Goal: Task Accomplishment & Management: Manage account settings

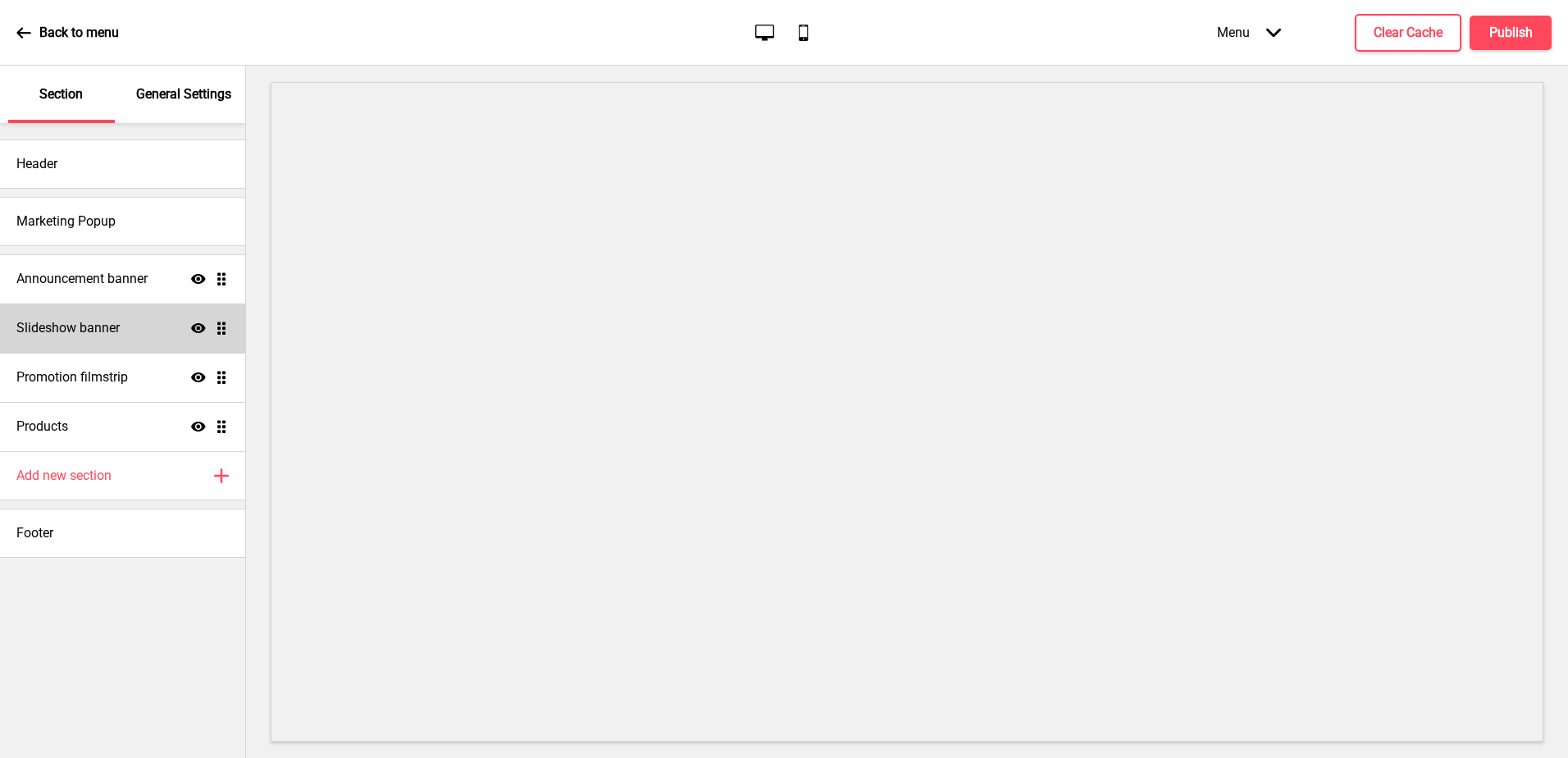
click at [143, 324] on div "Slideshow banner Show Drag" at bounding box center [123, 328] width 246 height 49
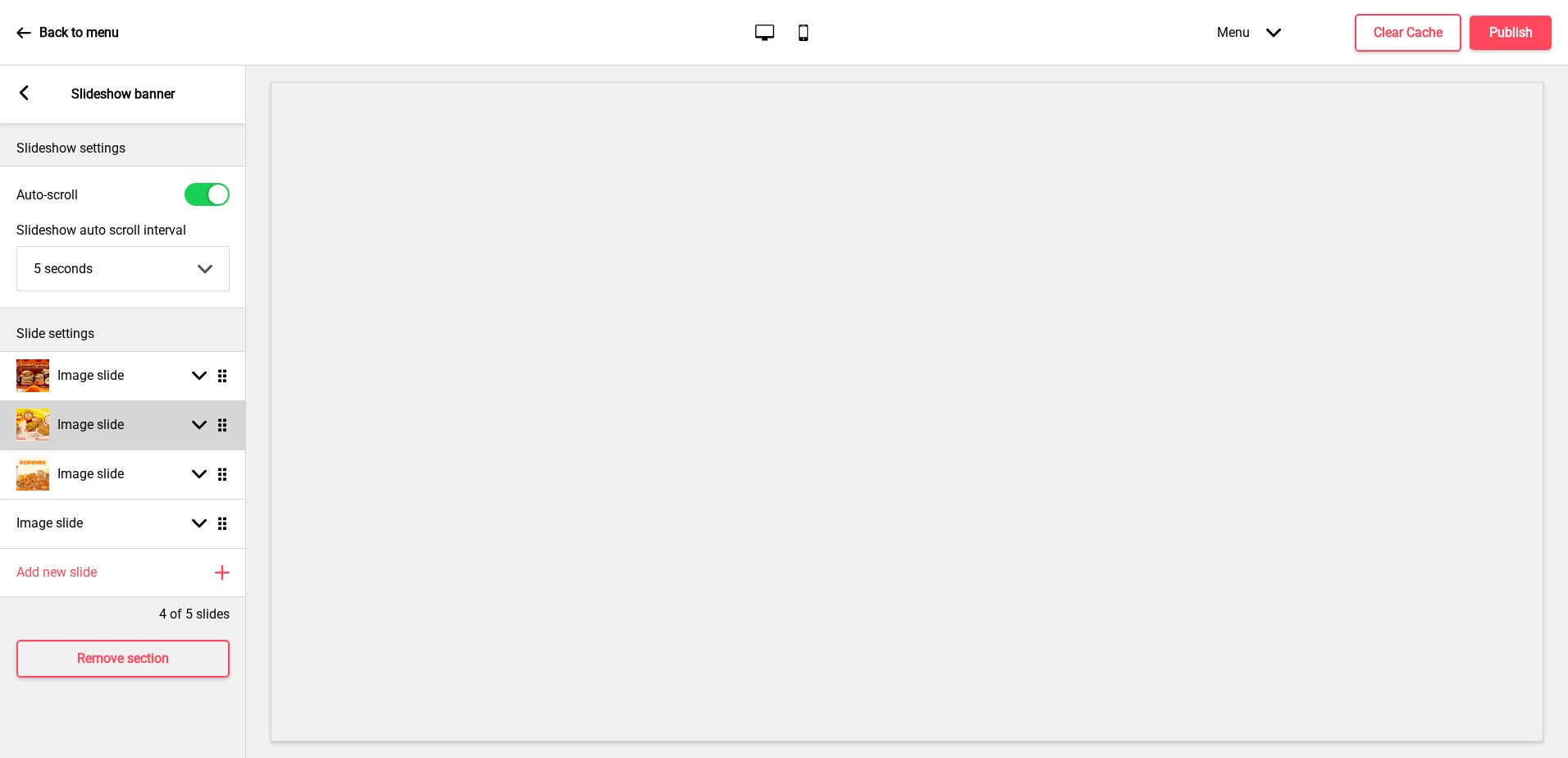
click at [200, 439] on div "Image slide Arrow down Drag" at bounding box center [123, 425] width 246 height 49
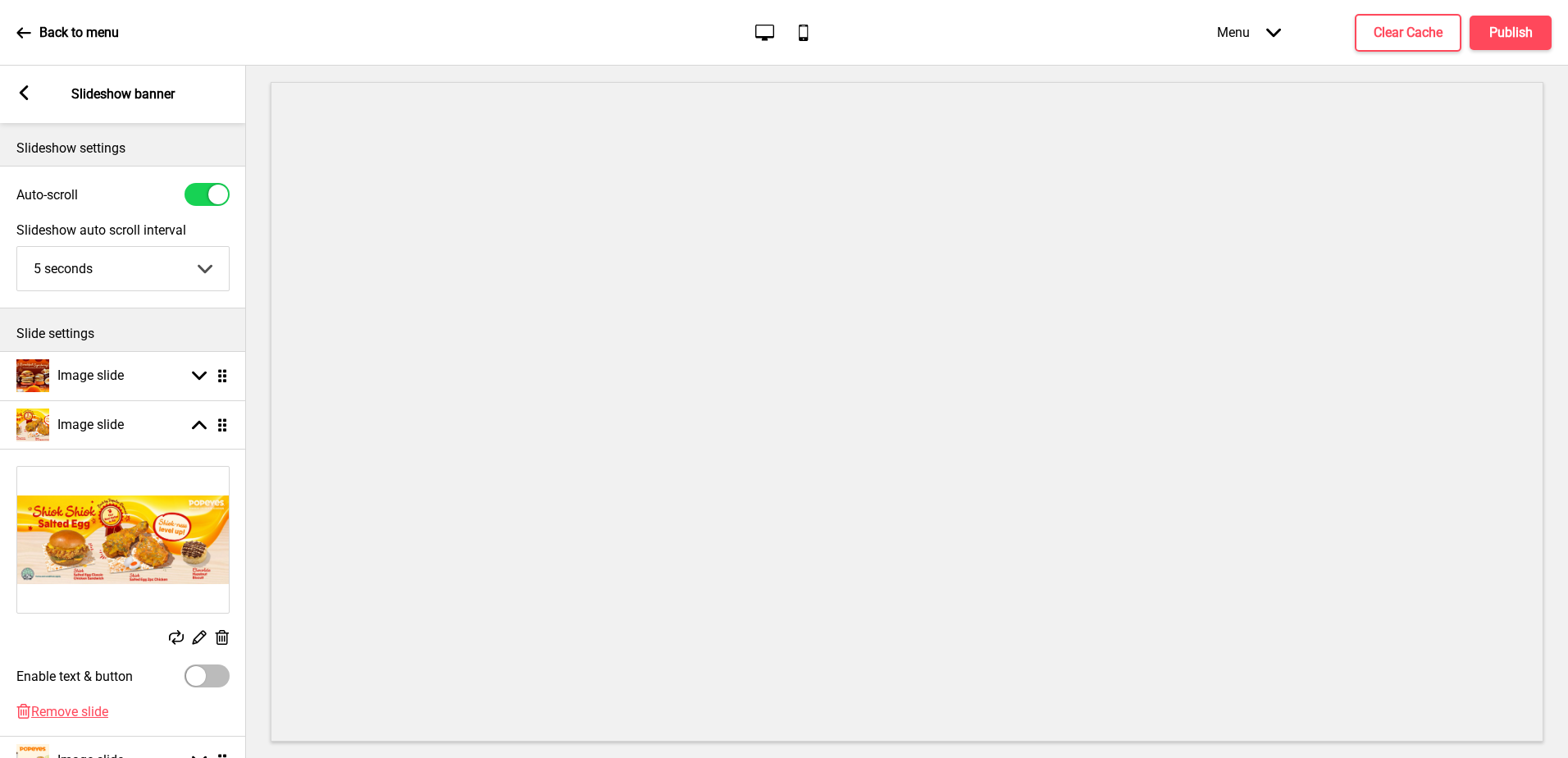
click at [221, 643] on rect at bounding box center [222, 638] width 17 height 17
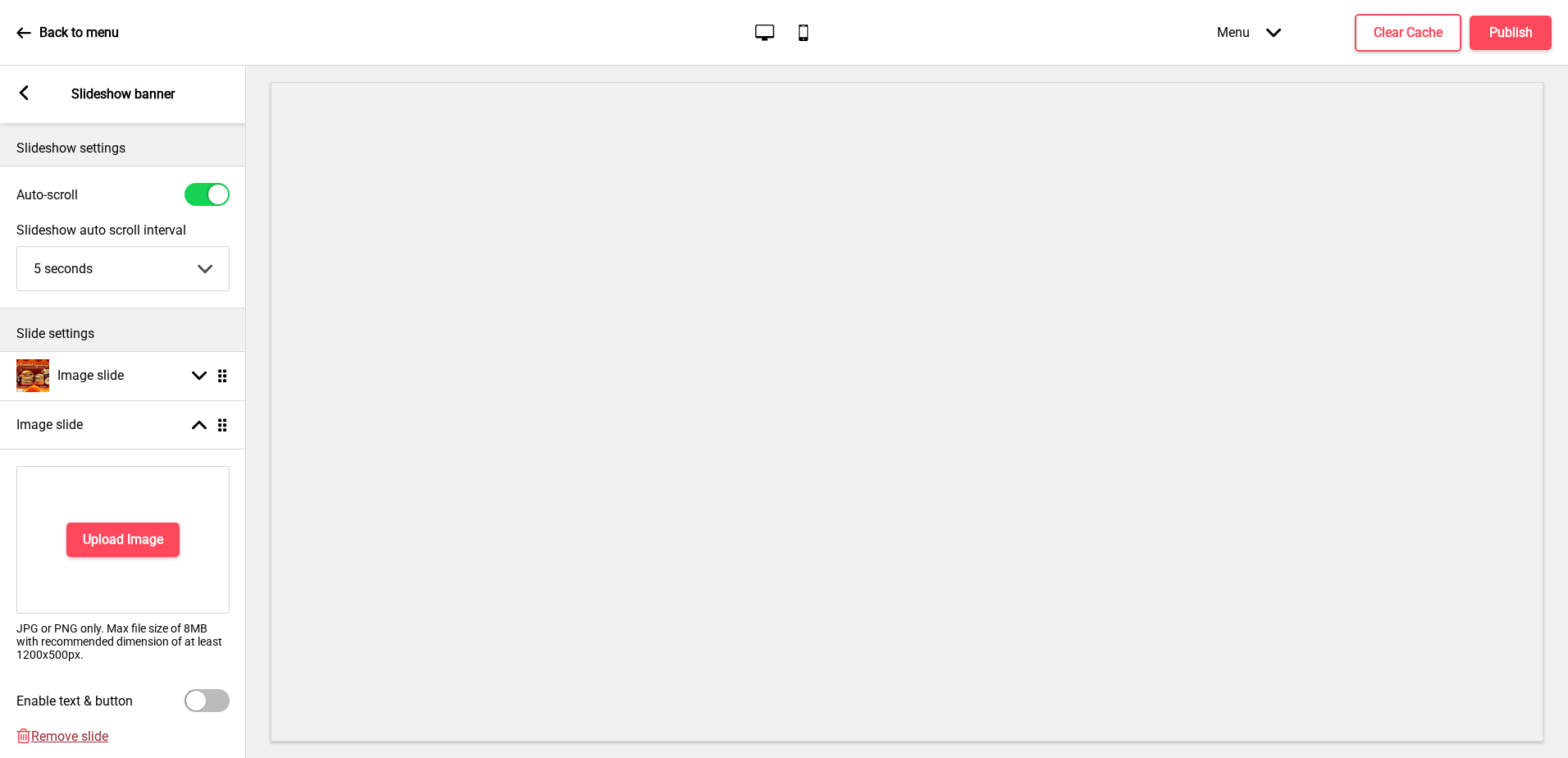
click at [86, 735] on span "Remove slide" at bounding box center [69, 736] width 77 height 15
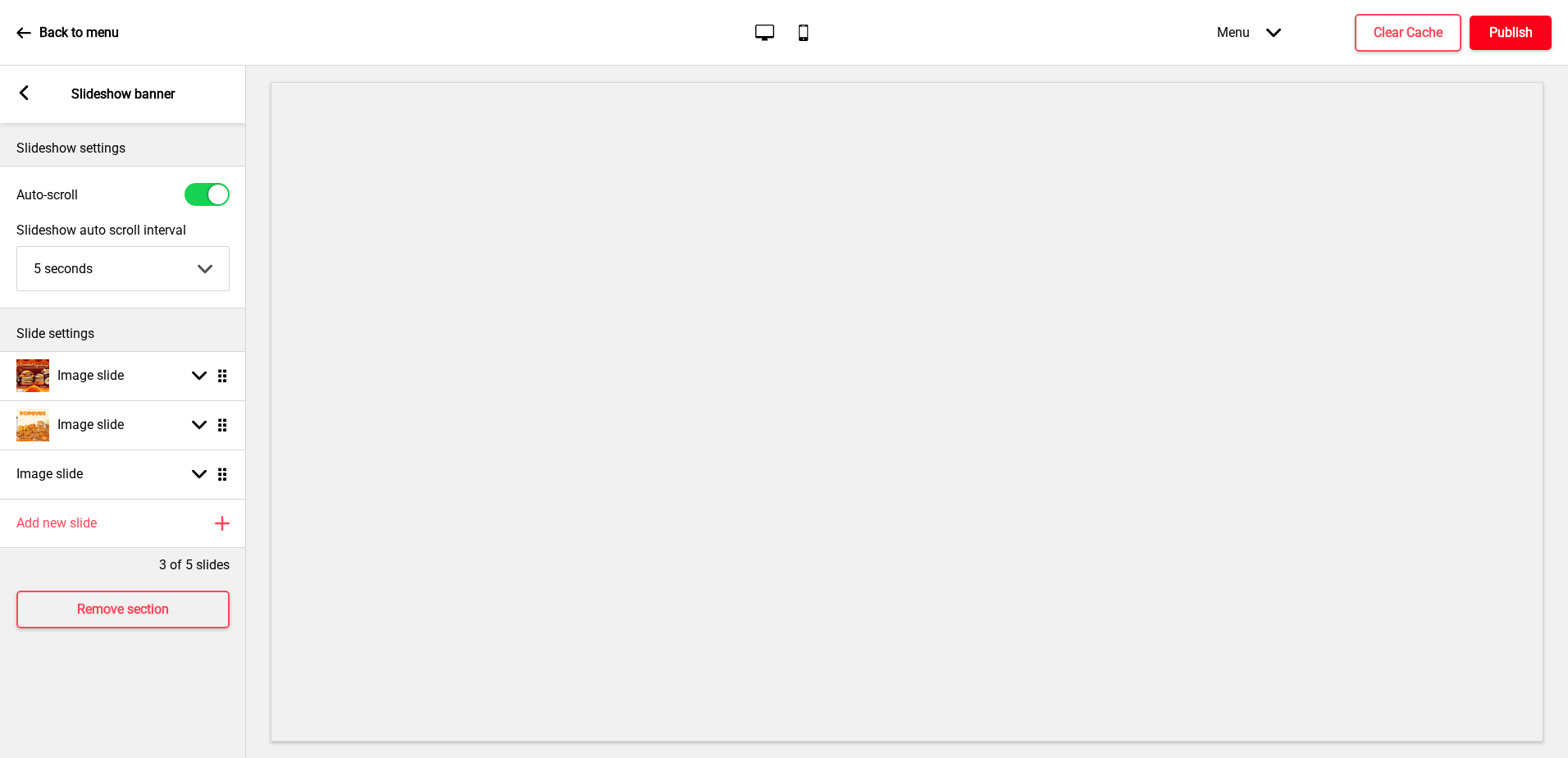
click at [1515, 39] on h4 "Publish" at bounding box center [1510, 32] width 43 height 18
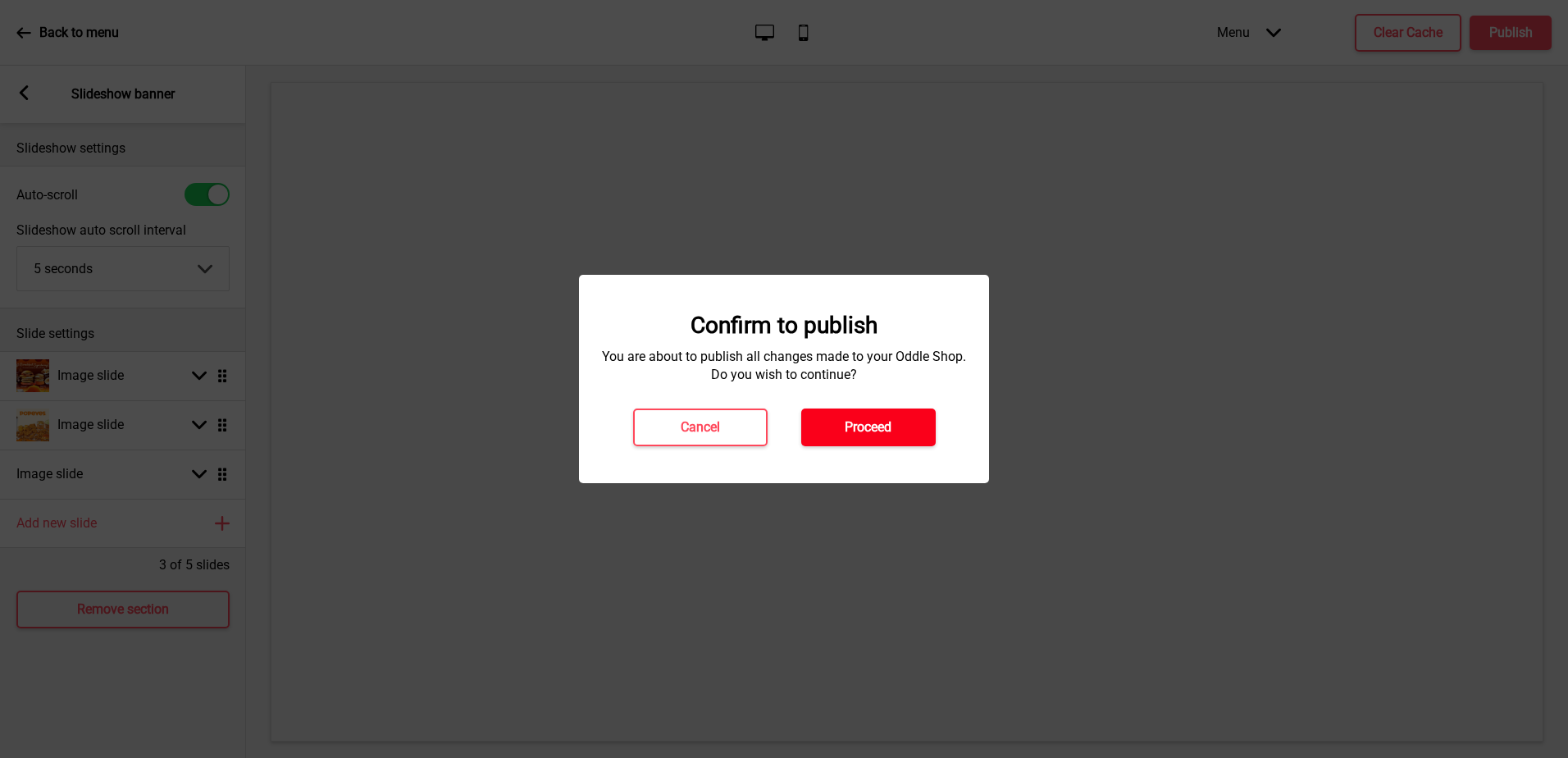
click at [869, 427] on h4 "Proceed" at bounding box center [868, 427] width 47 height 18
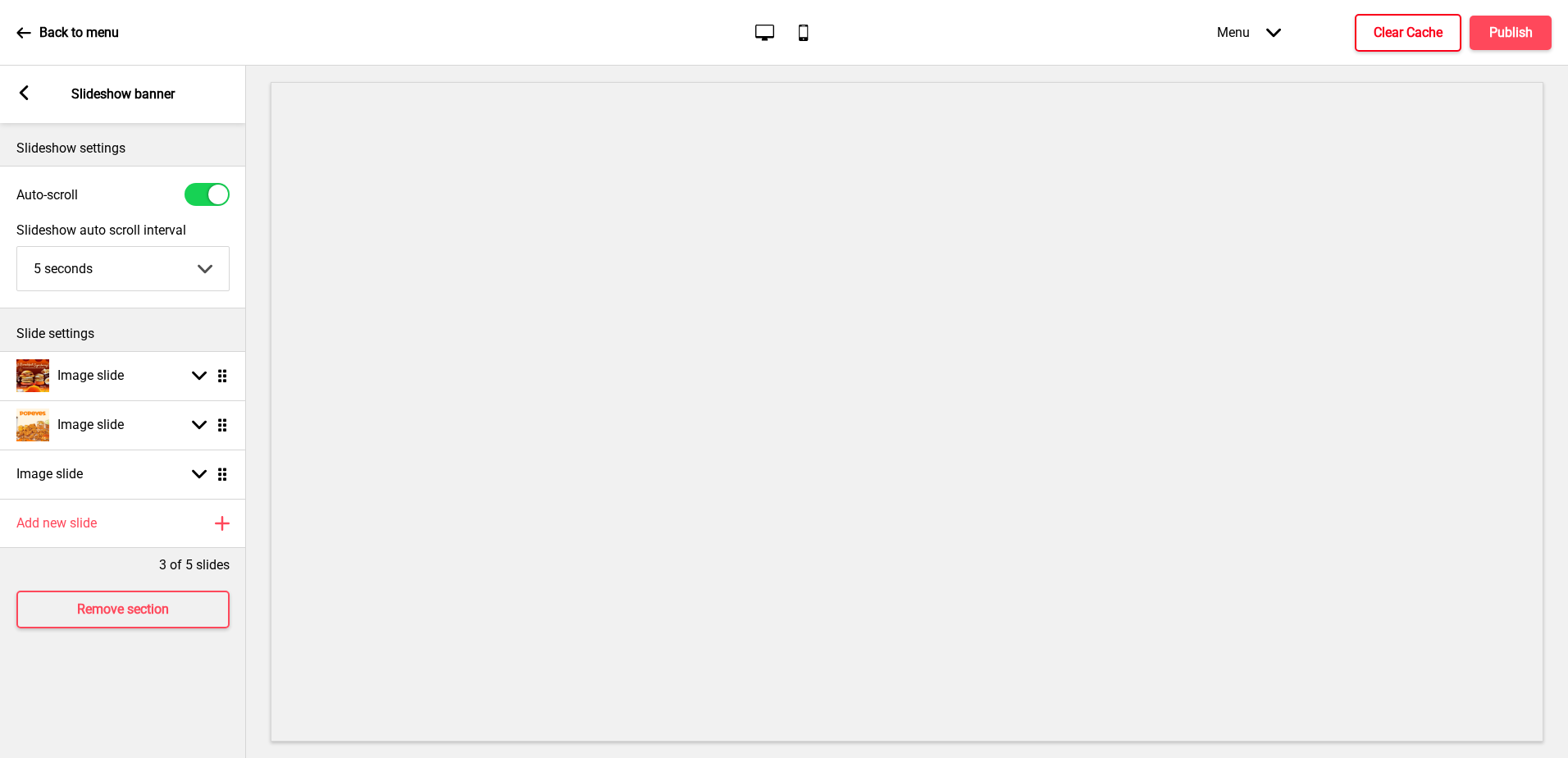
click at [1388, 38] on h4 "Clear Cache" at bounding box center [1407, 32] width 69 height 18
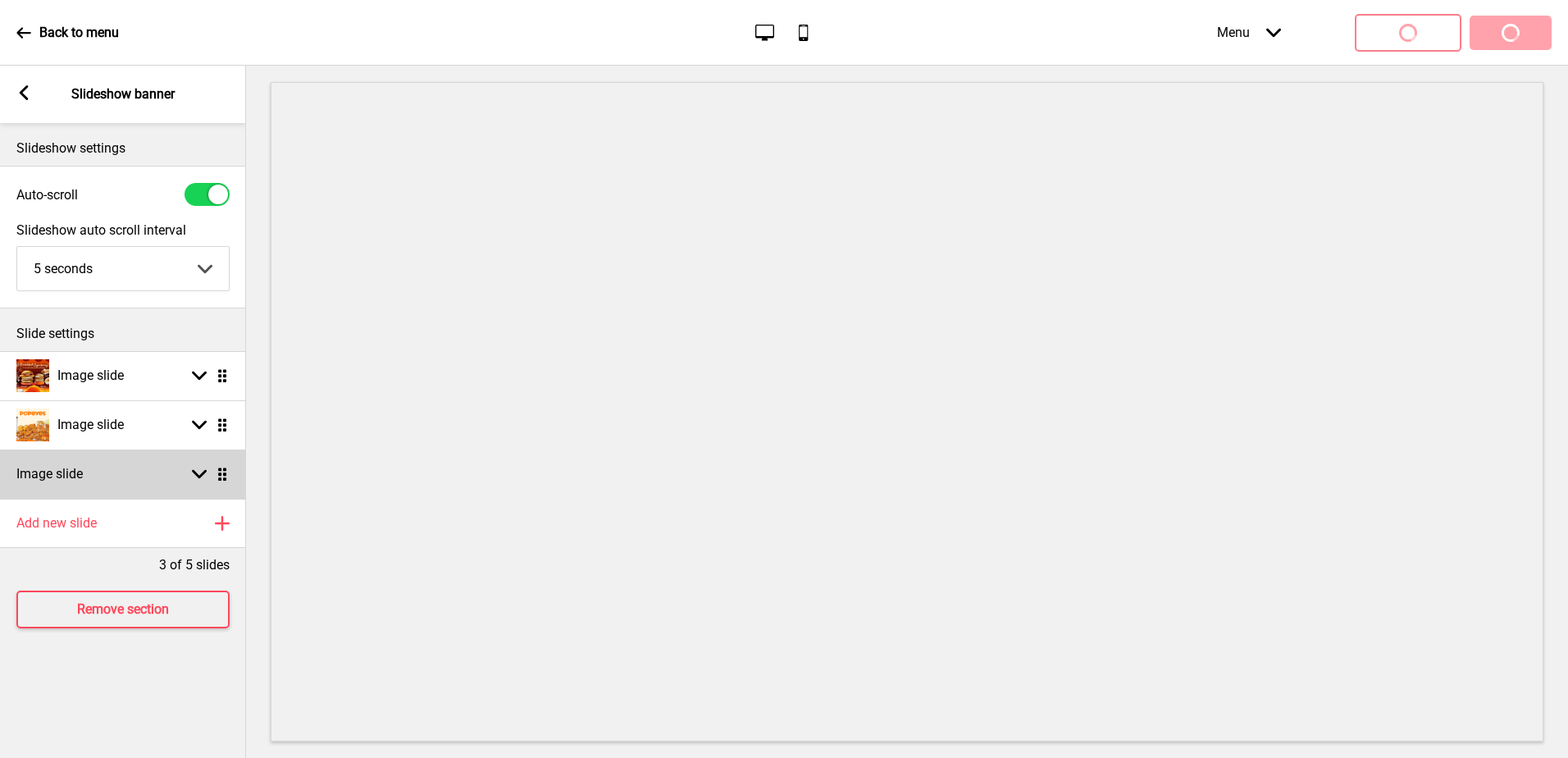
click at [196, 477] on icon at bounding box center [199, 474] width 14 height 9
select select "right"
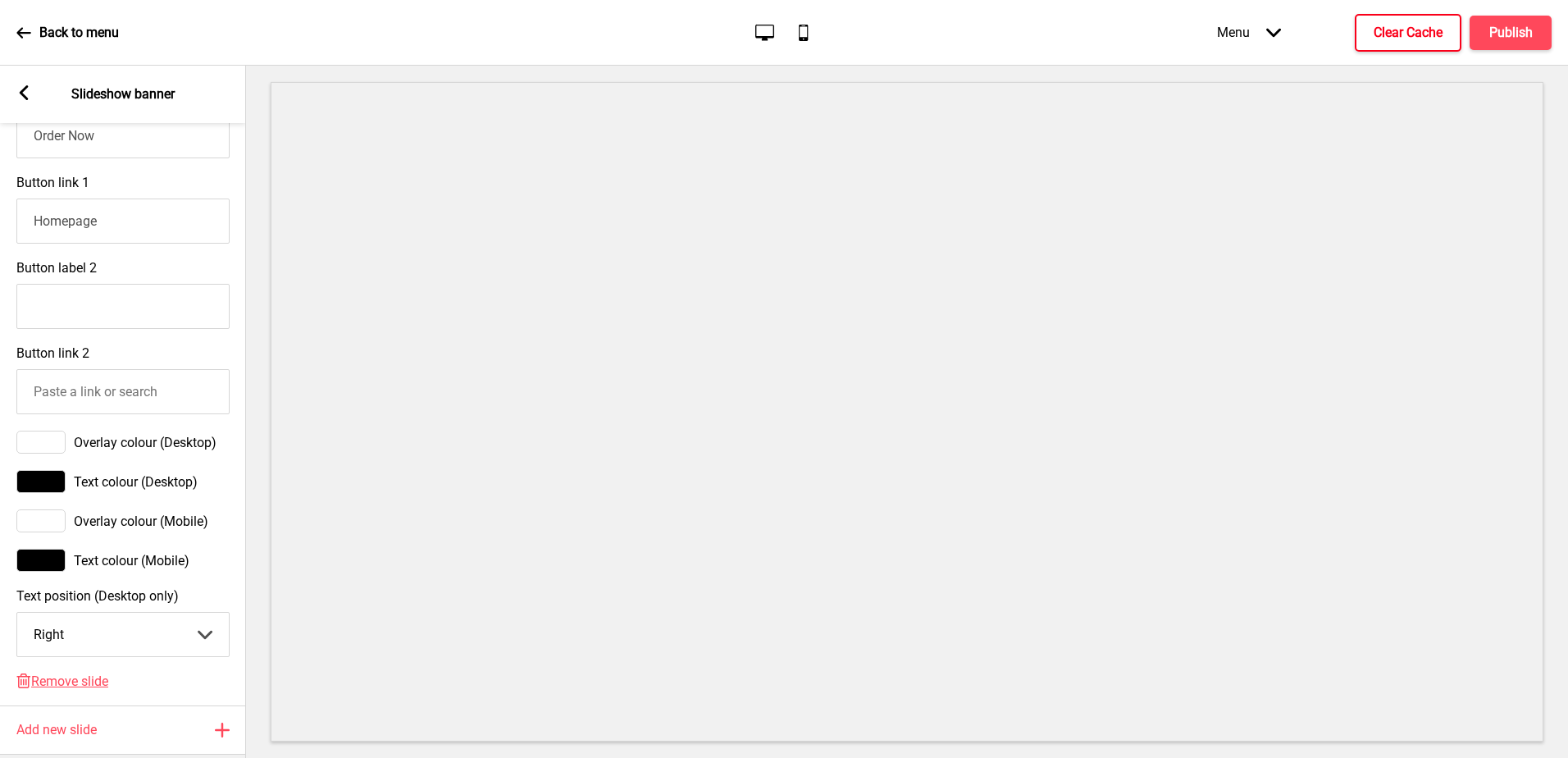
scroll to position [991, 0]
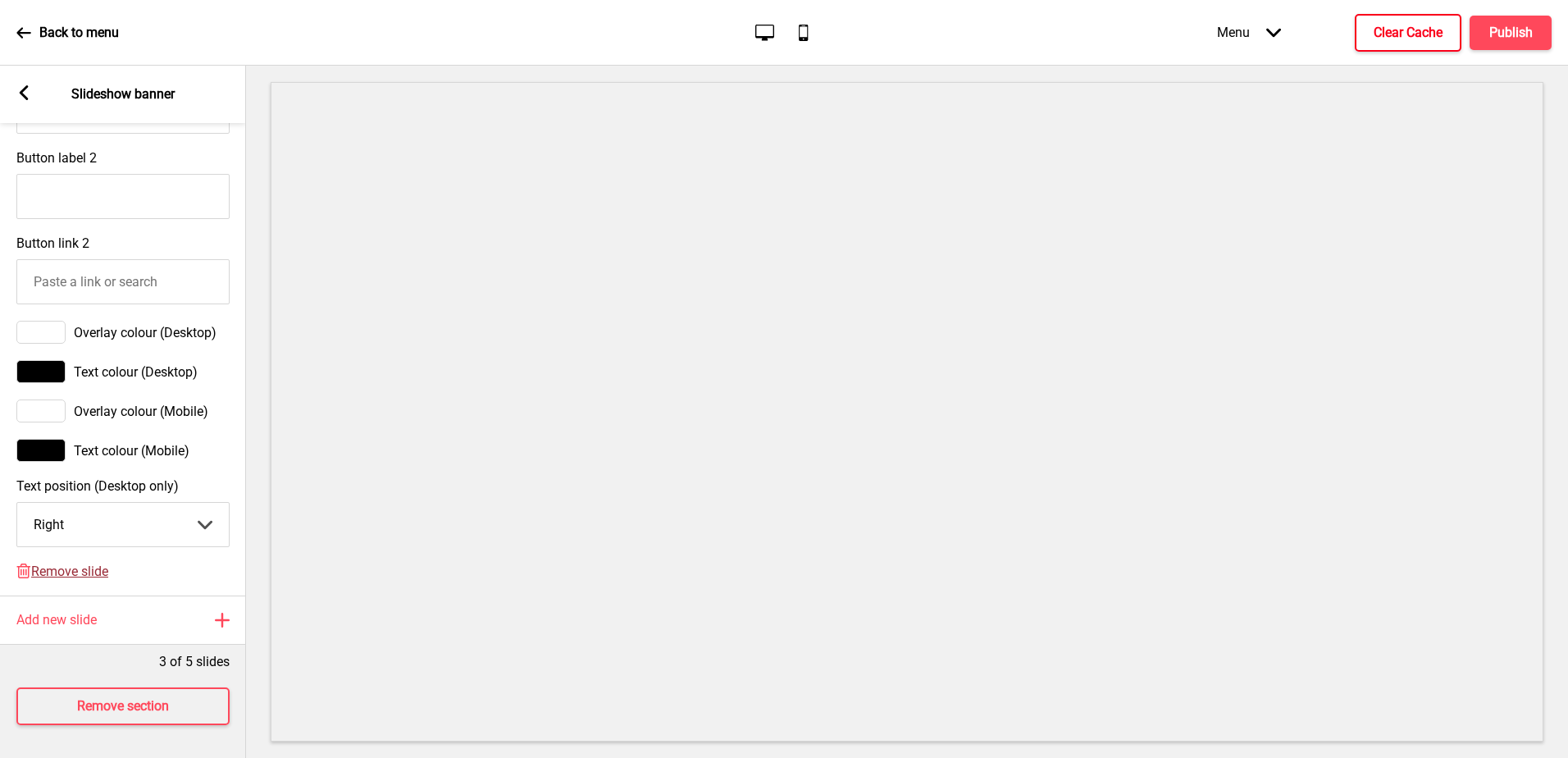
click at [47, 566] on span "Remove slide" at bounding box center [69, 571] width 77 height 15
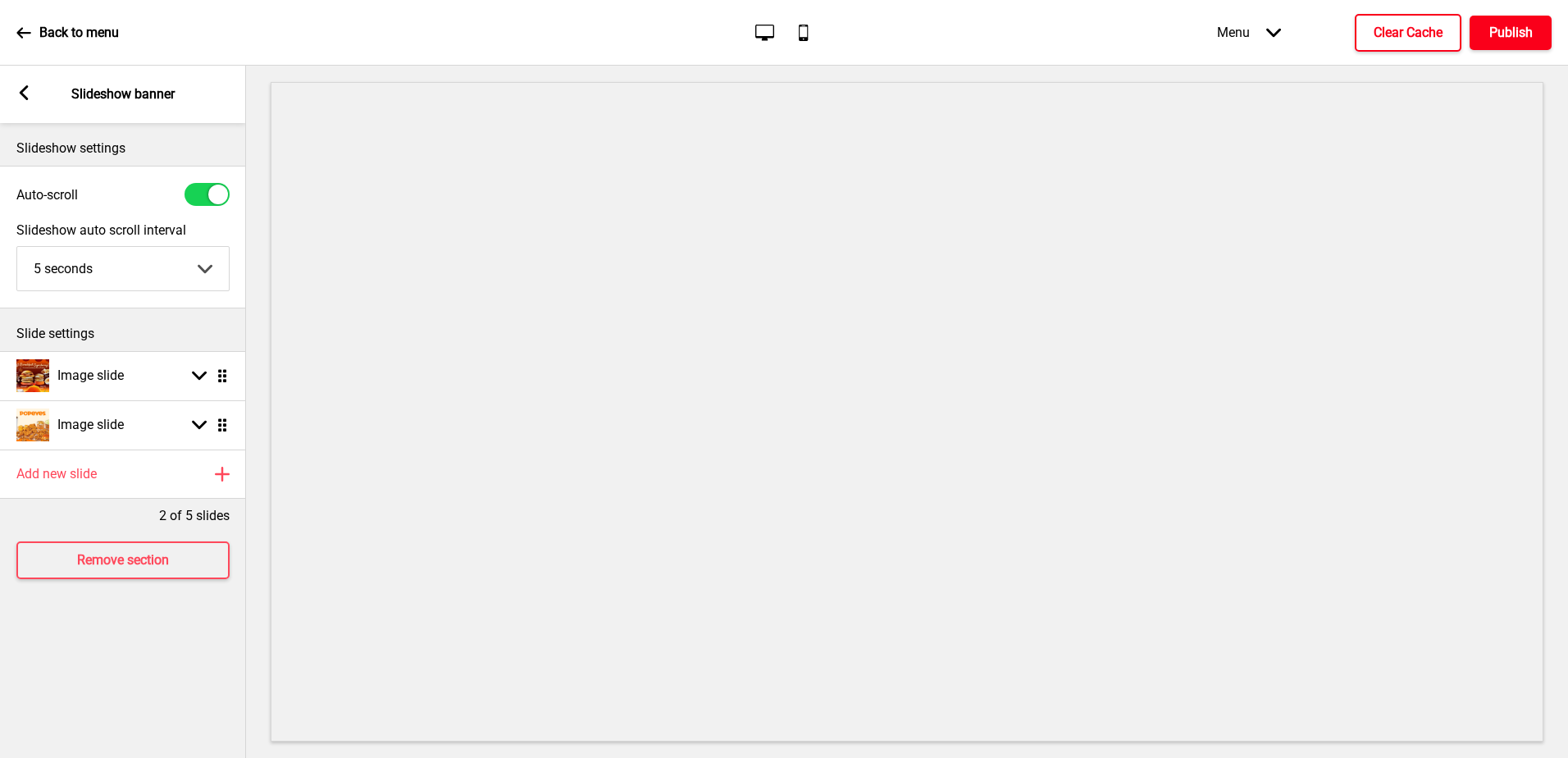
click at [1516, 35] on h4 "Publish" at bounding box center [1510, 32] width 43 height 18
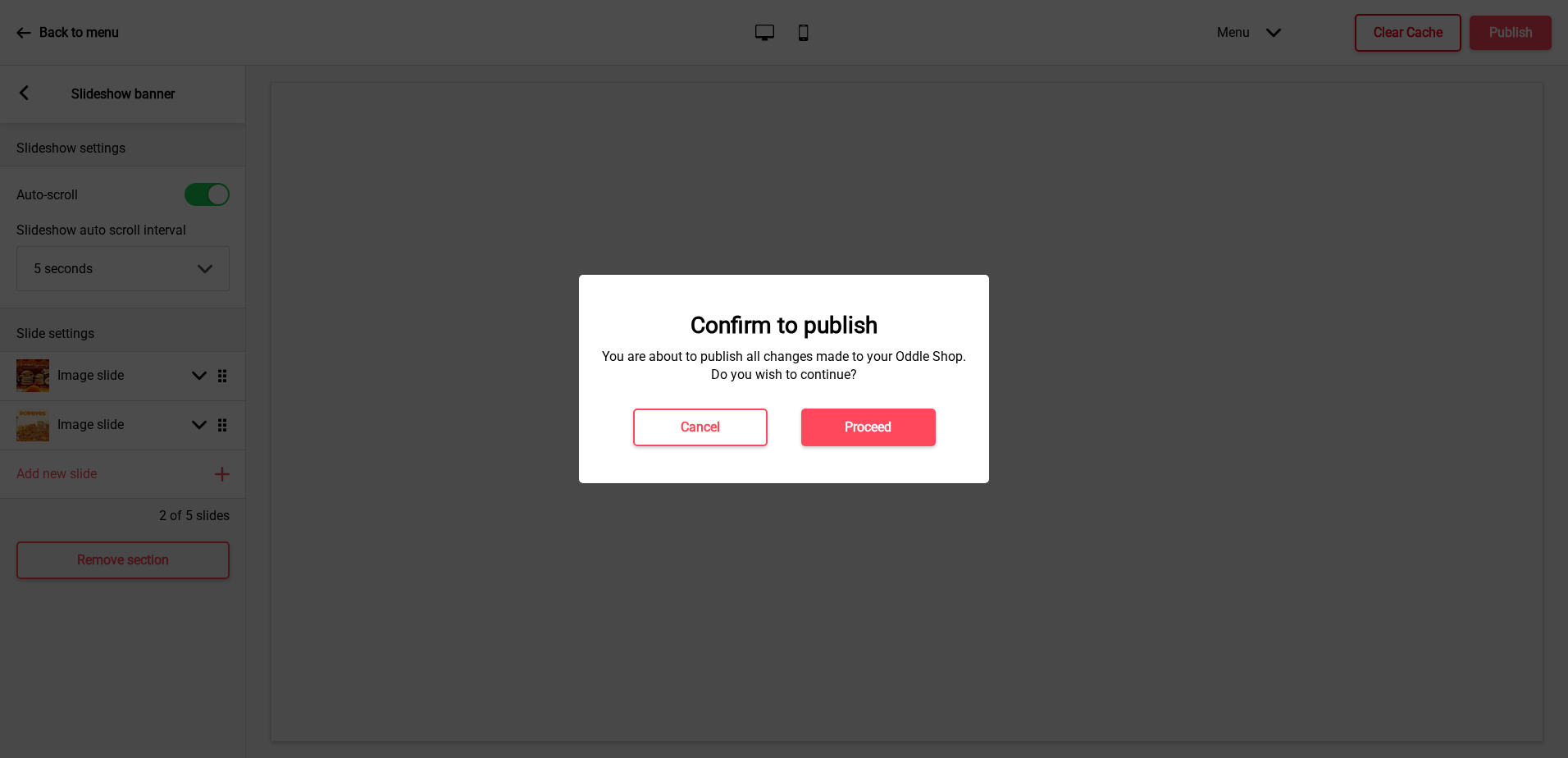
click at [892, 440] on button "Proceed" at bounding box center [868, 427] width 135 height 38
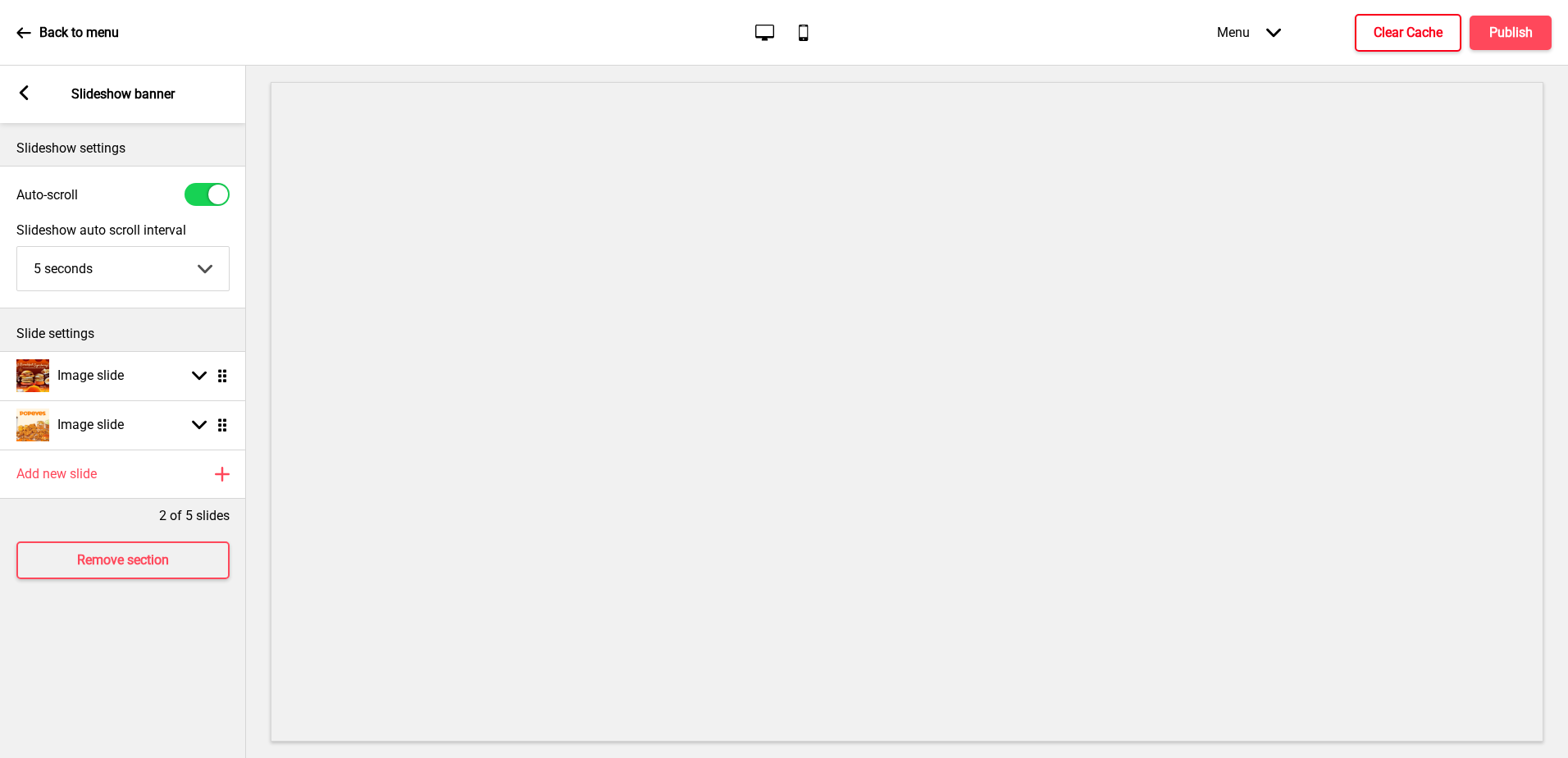
click at [17, 29] on icon at bounding box center [23, 32] width 14 height 14
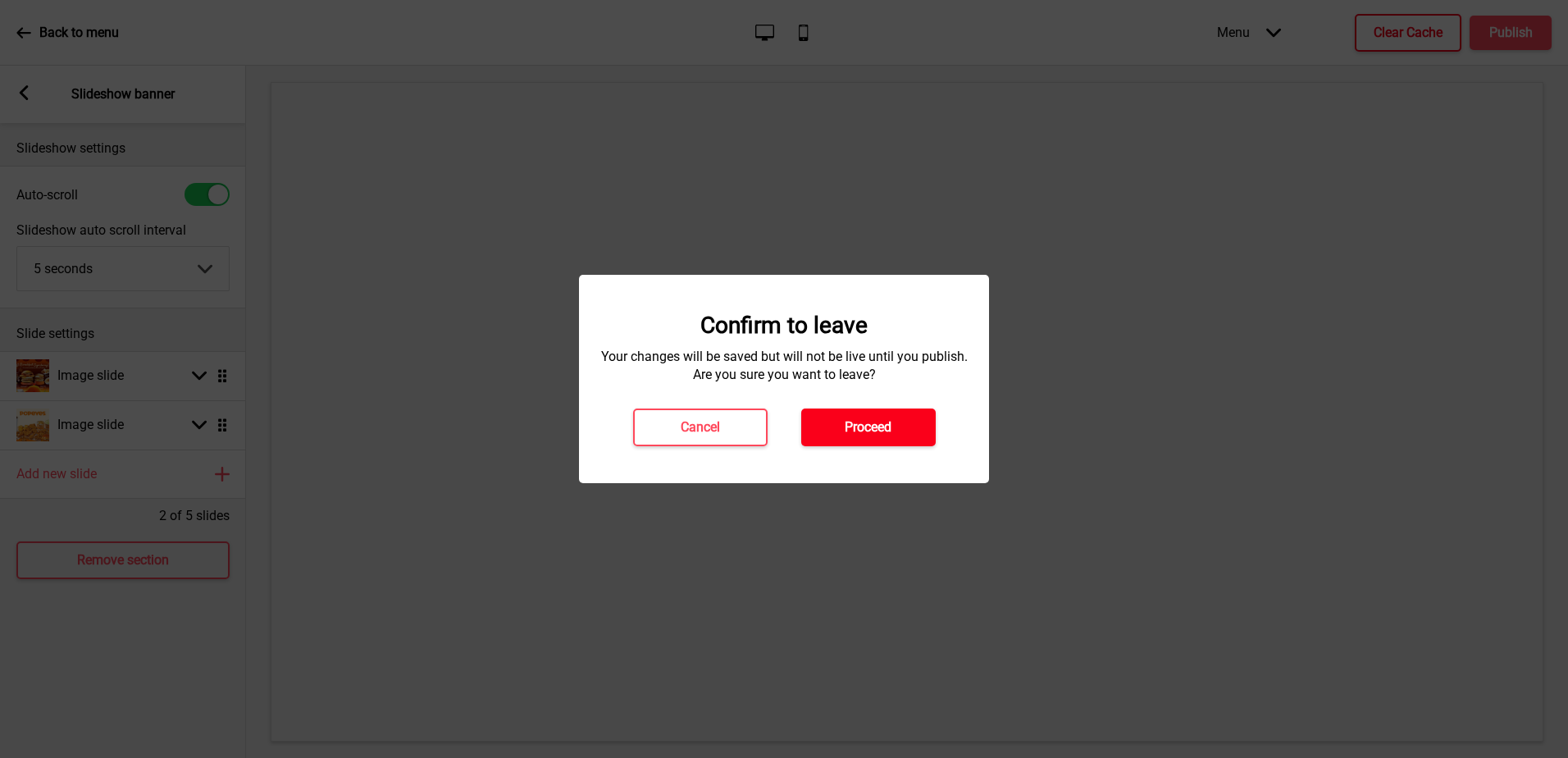
click at [875, 423] on h4 "Proceed" at bounding box center [868, 427] width 47 height 18
